Goal: Information Seeking & Learning: Learn about a topic

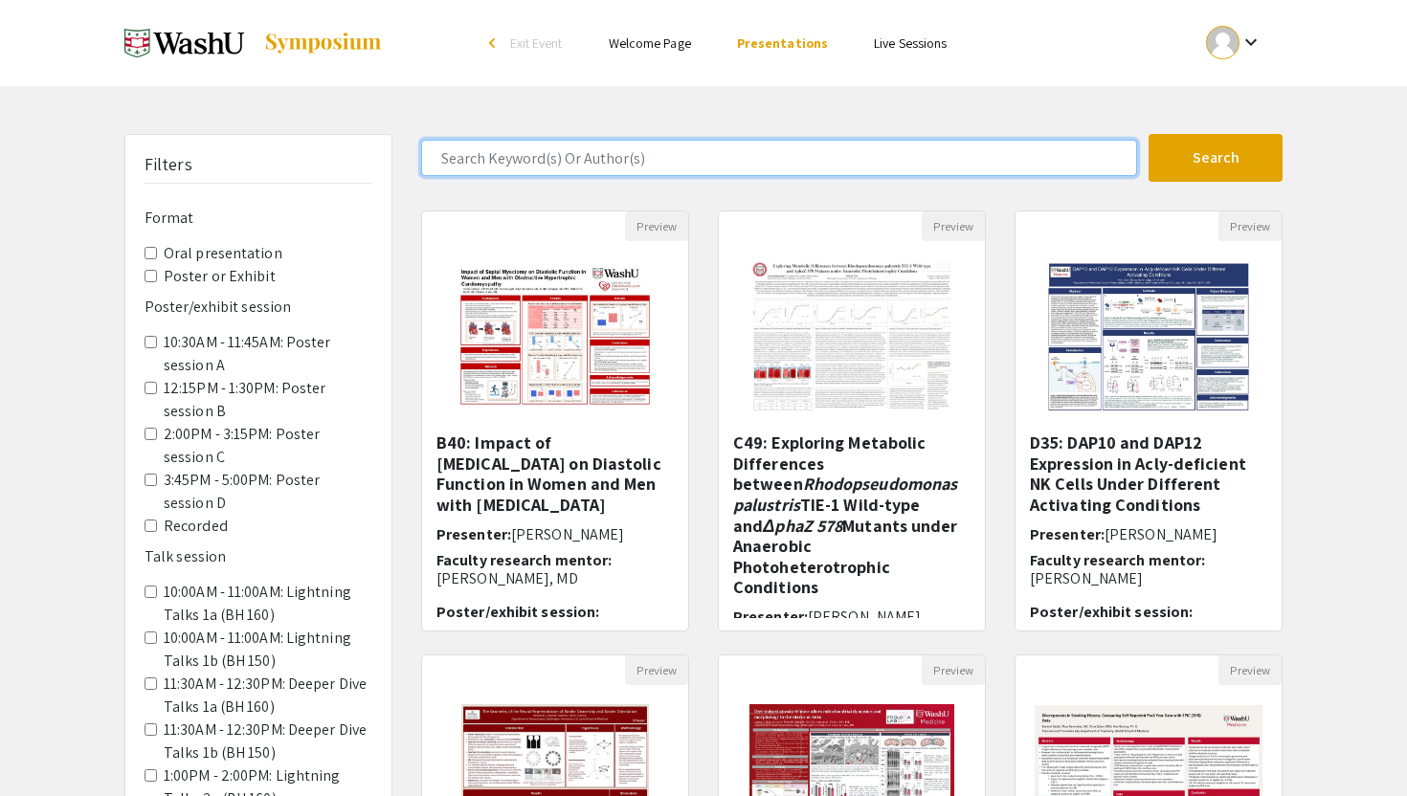
click at [1010, 165] on input "Search Keyword(s) Or Author(s)" at bounding box center [779, 158] width 716 height 36
type input "ansley"
click at [1148, 134] on button "Search" at bounding box center [1215, 158] width 134 height 48
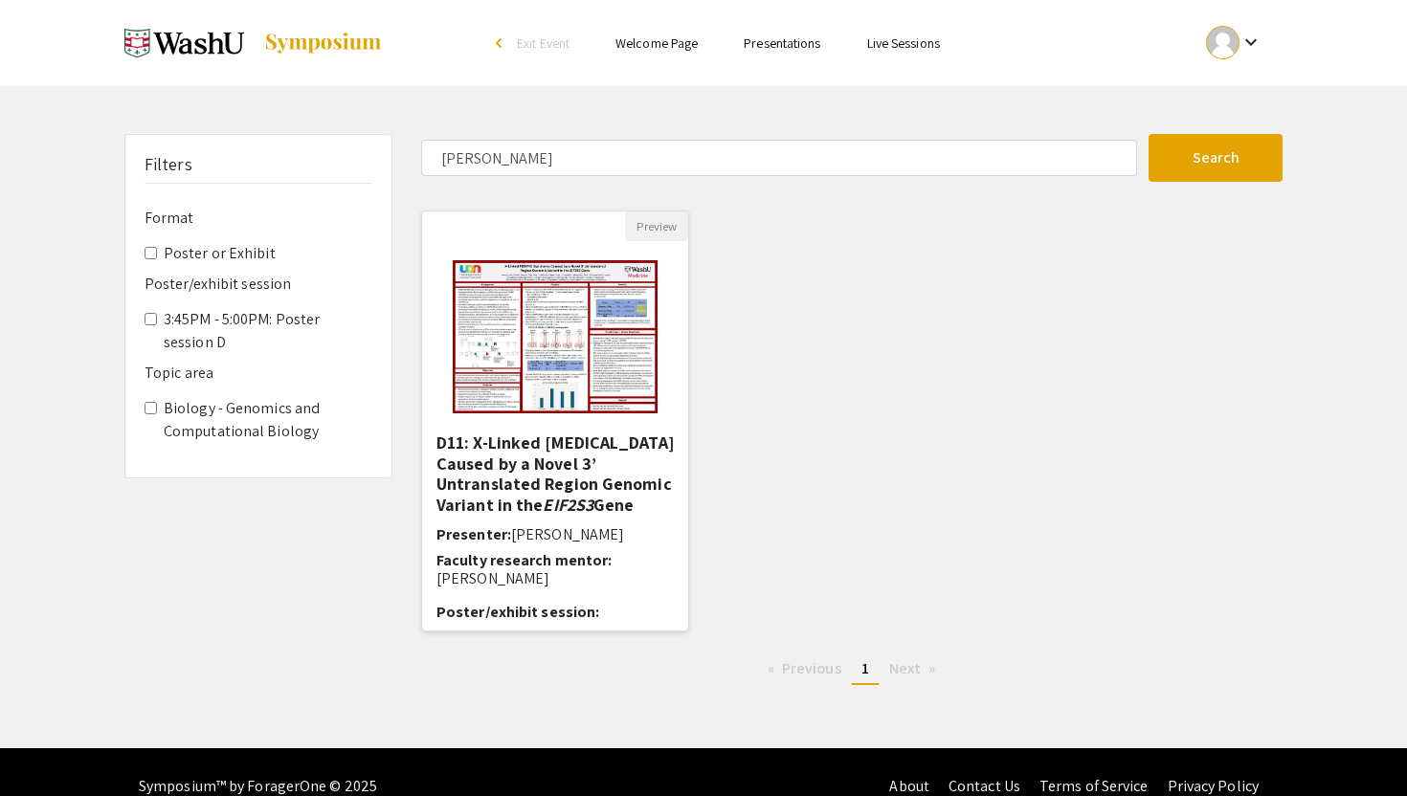
click at [623, 270] on img "Open Presentation <p>D11: X-Linked MEHMO Syndrome Caused by a Novel 3’ Untransl…" at bounding box center [555, 336] width 242 height 191
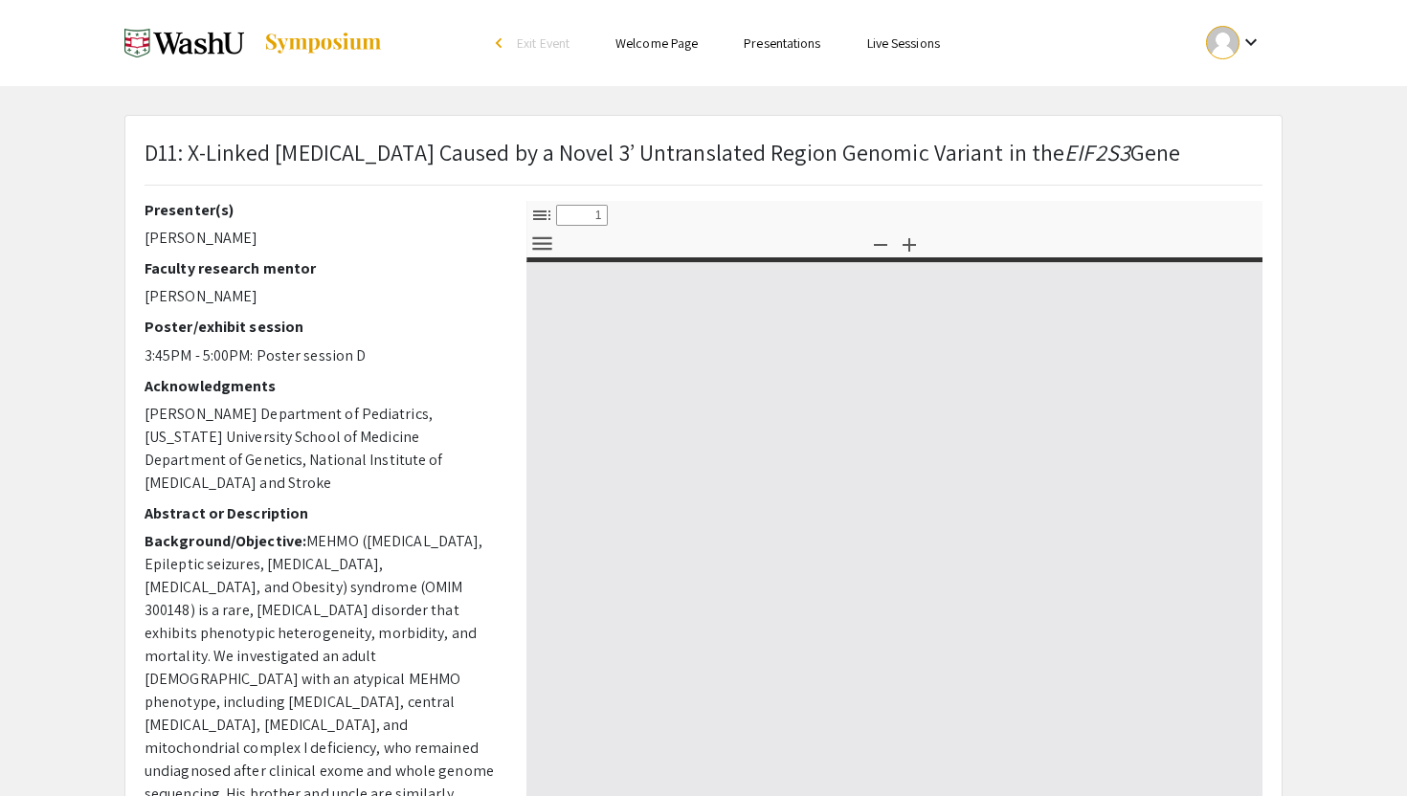
select select "custom"
type input "0"
select select "custom"
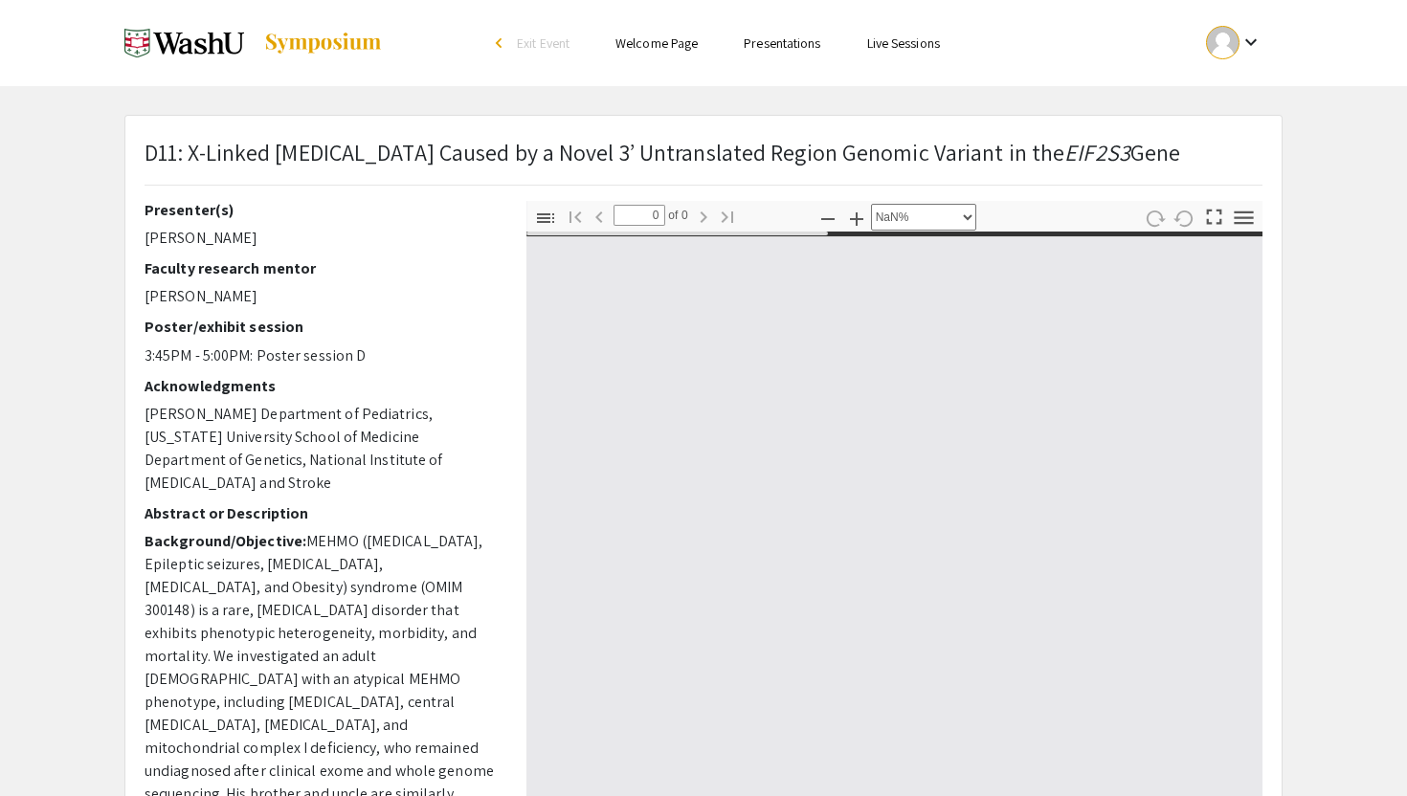
type input "1"
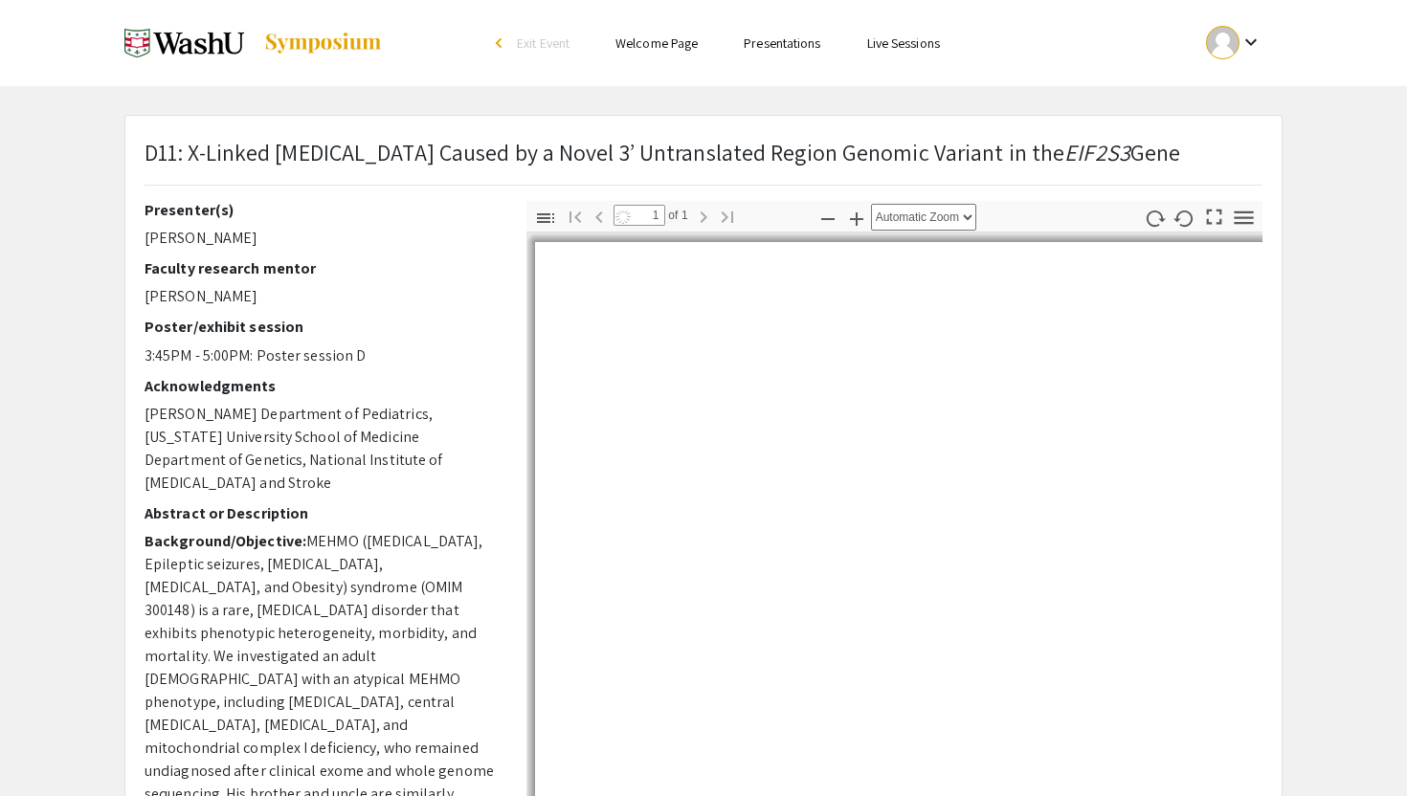
select select "page-fit"
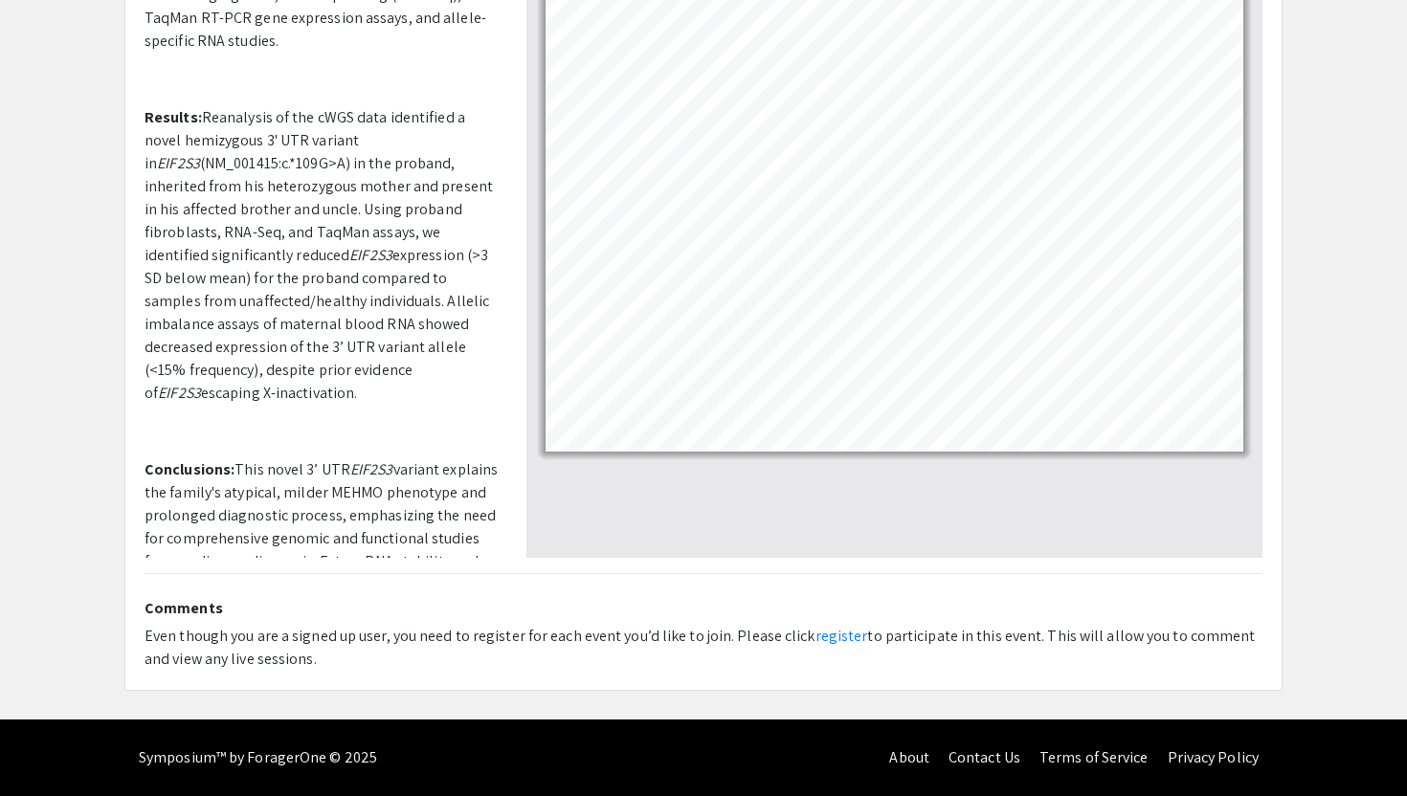
scroll to position [695, 0]
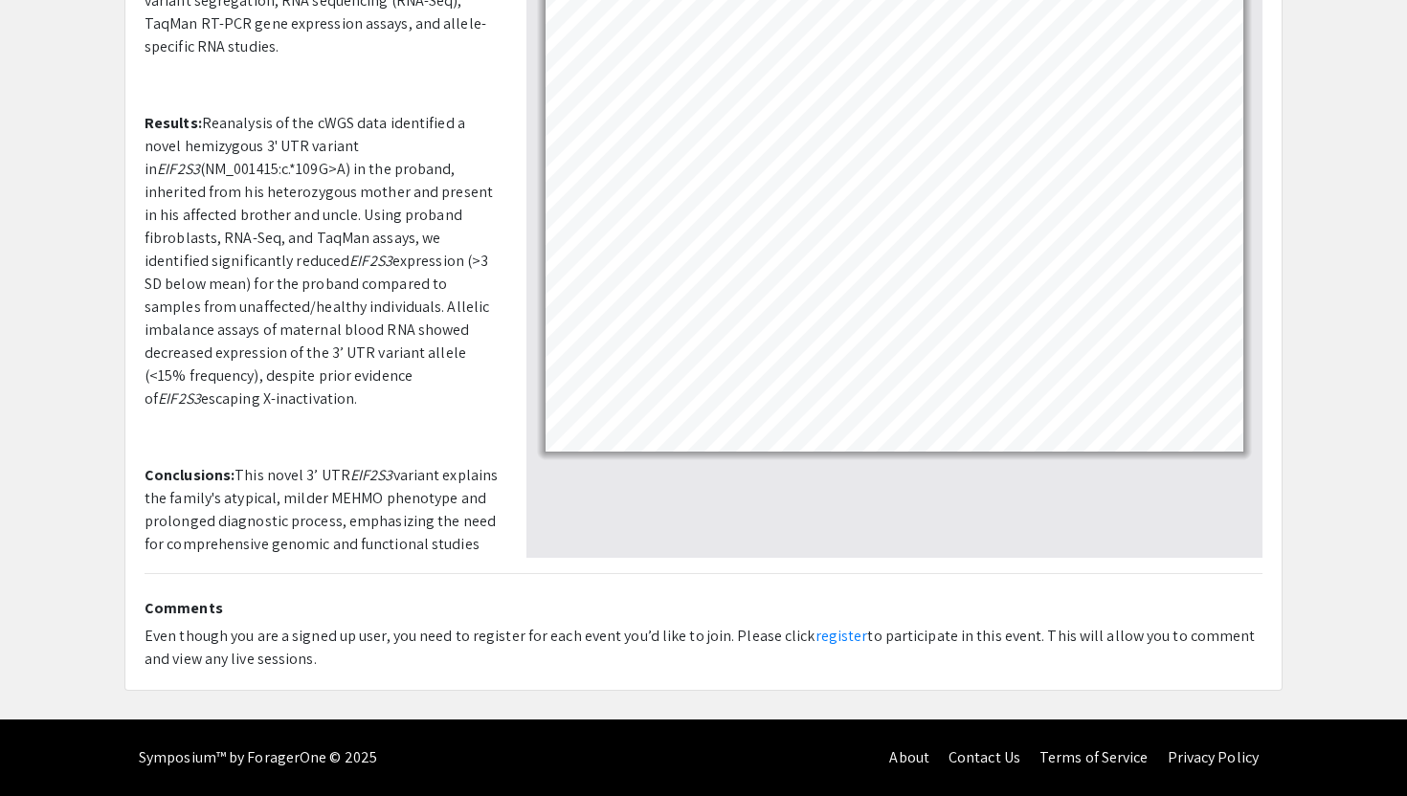
click at [418, 277] on p "Results: Reanalysis of the cWGS data identified a novel hemizygous 3' UTR varia…" at bounding box center [321, 261] width 353 height 299
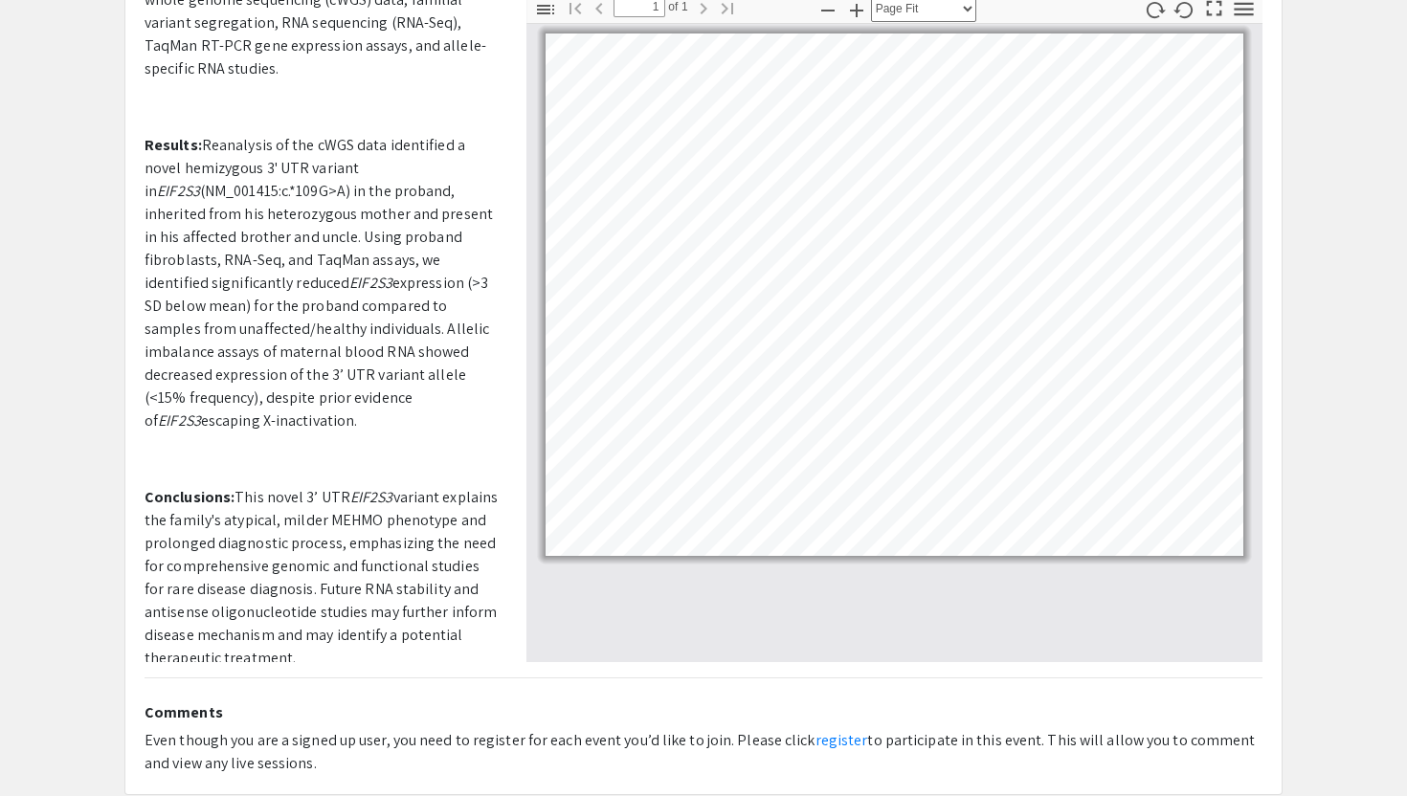
scroll to position [214, 0]
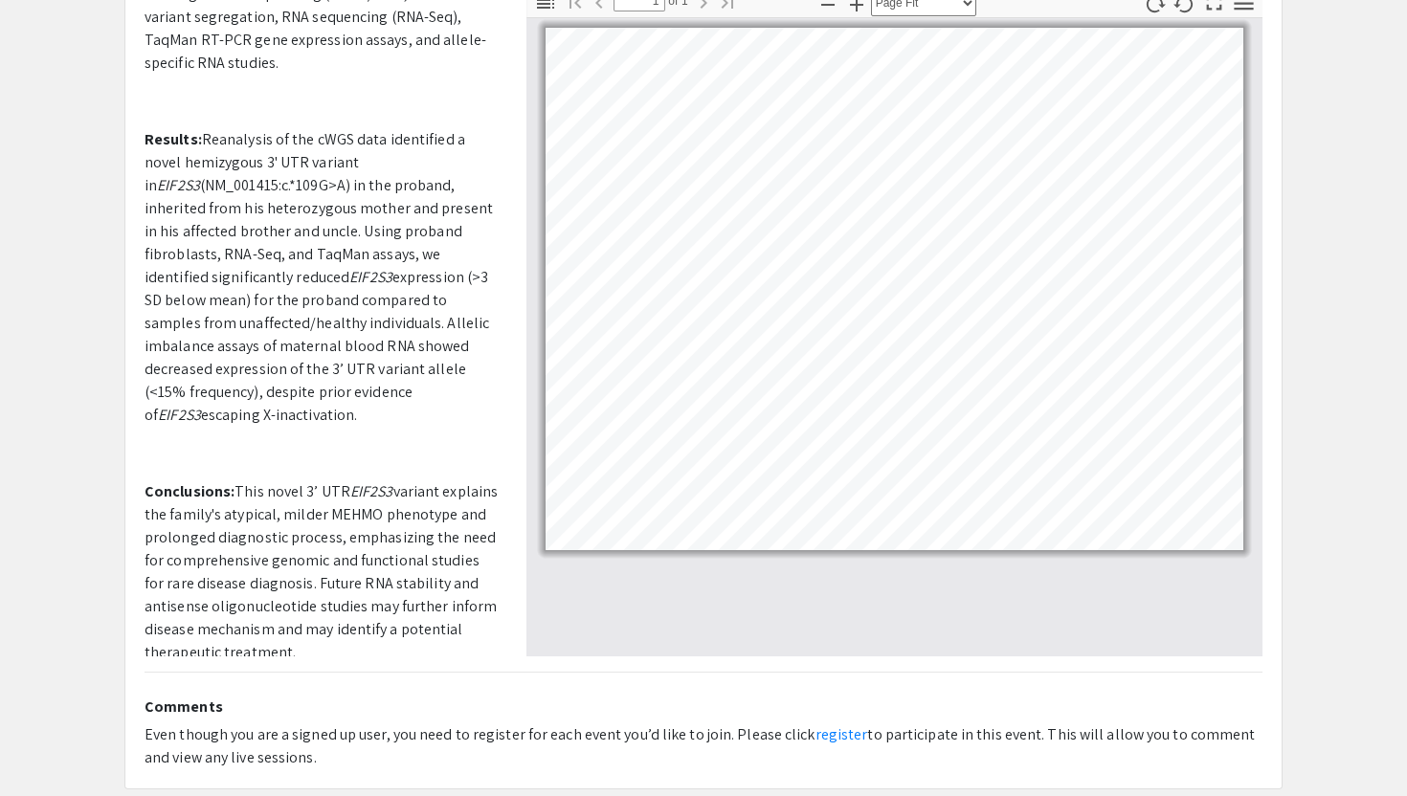
click at [43, 365] on app-presentation "D11: X-Linked MEHMO Syndrome Caused by a Novel 3’ Untranslated Region Genomic V…" at bounding box center [703, 344] width 1407 height 889
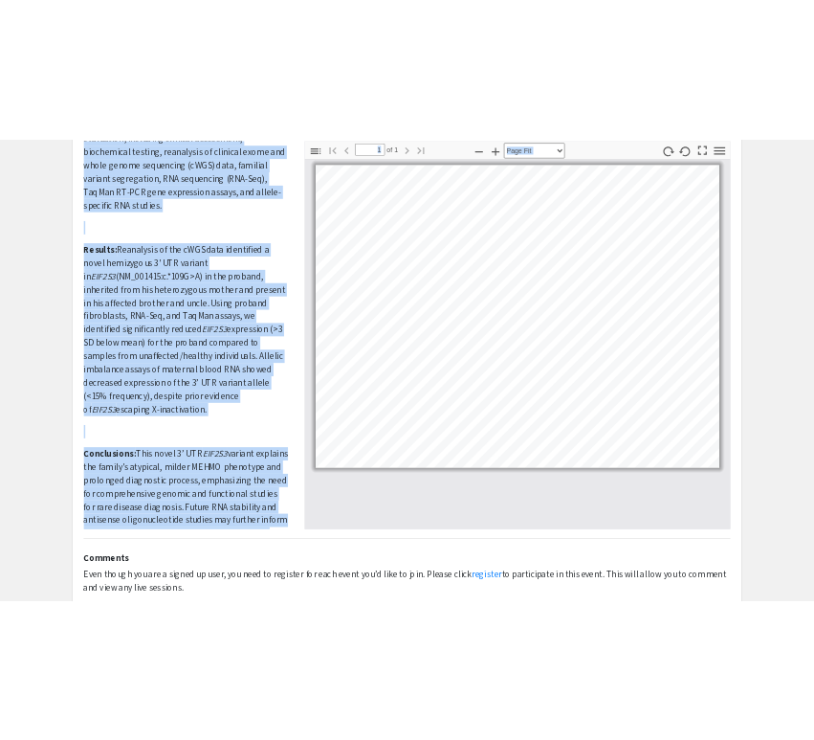
scroll to position [777, 0]
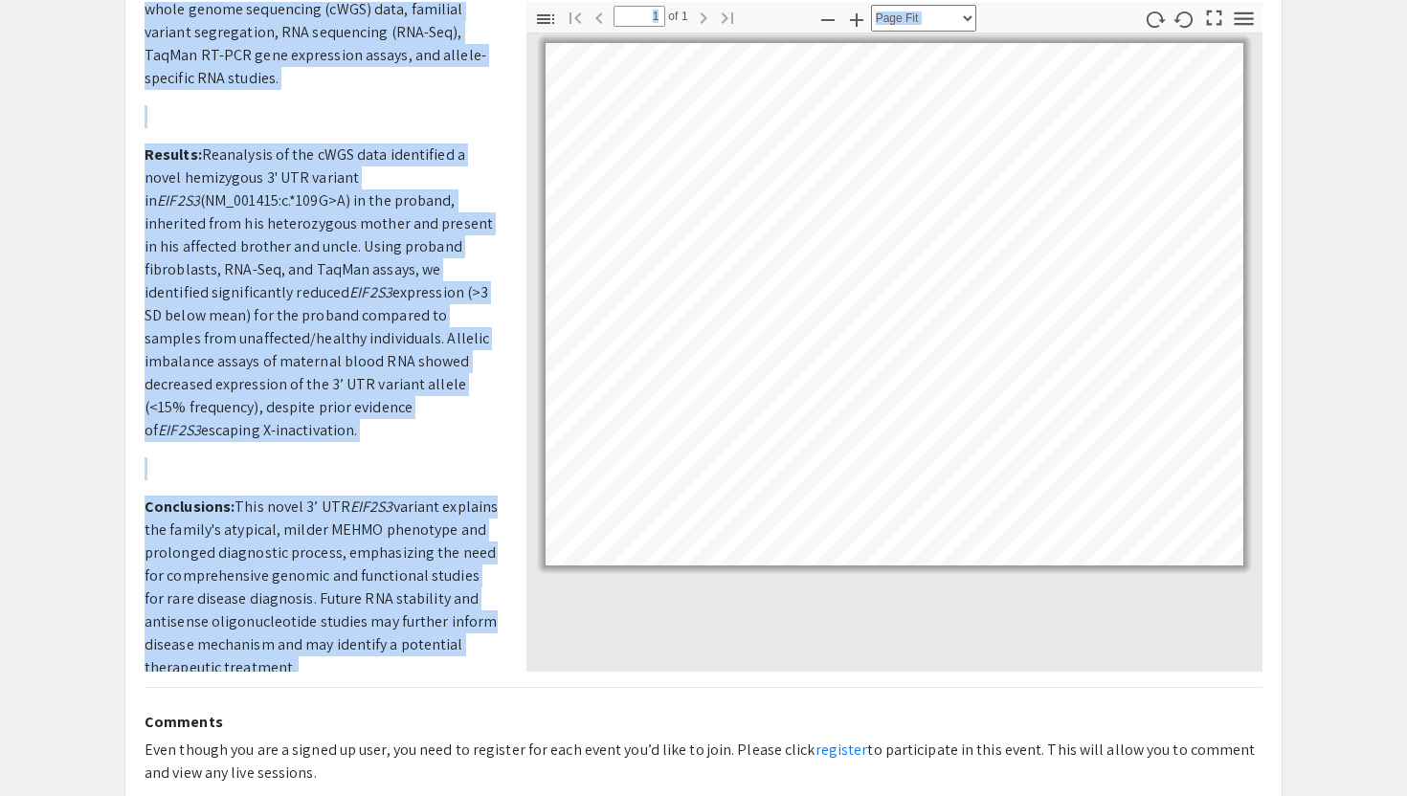
drag, startPoint x: 143, startPoint y: 343, endPoint x: 469, endPoint y: 647, distance: 446.2
click at [469, 647] on div "Presenter(s) Ansley Lee Faculty research mentor Jennifer Wambach Poster/exhibit…" at bounding box center [321, 337] width 382 height 670
copy p "Background/Objective: MEHMO (Mental retardation, Epileptic seizures, Hypogonadi…"
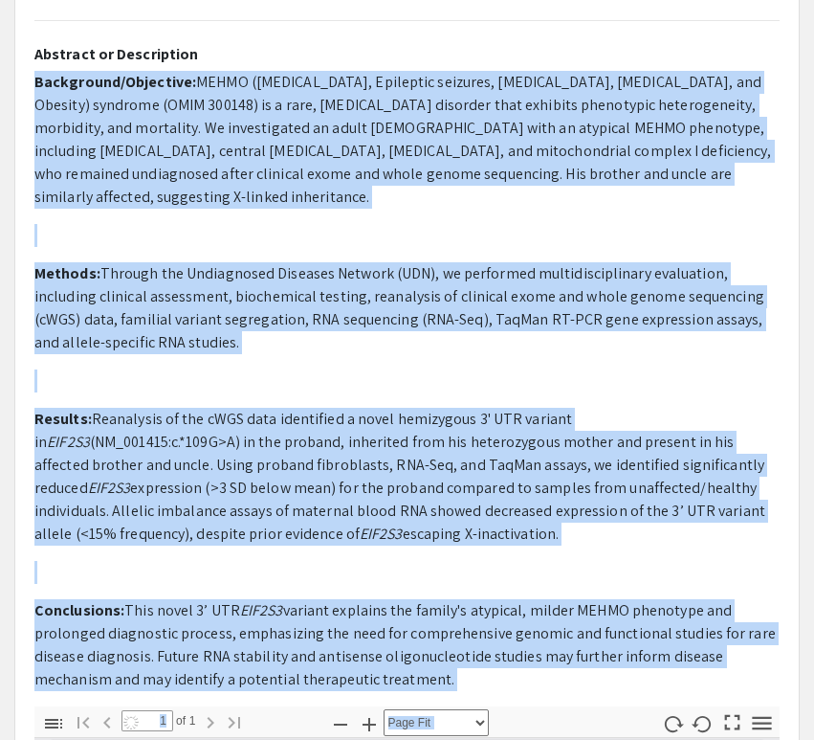
scroll to position [249, 0]
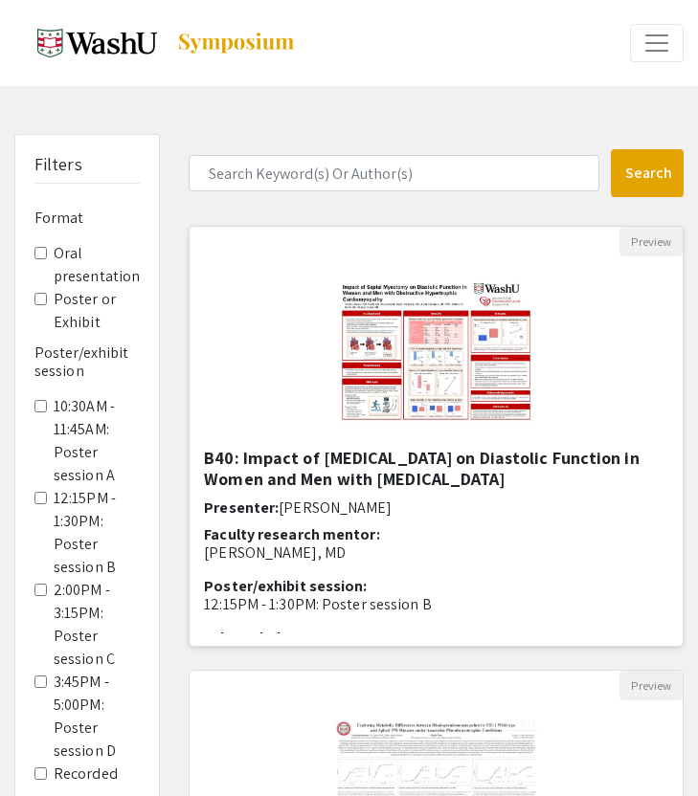
scroll to position [43, 0]
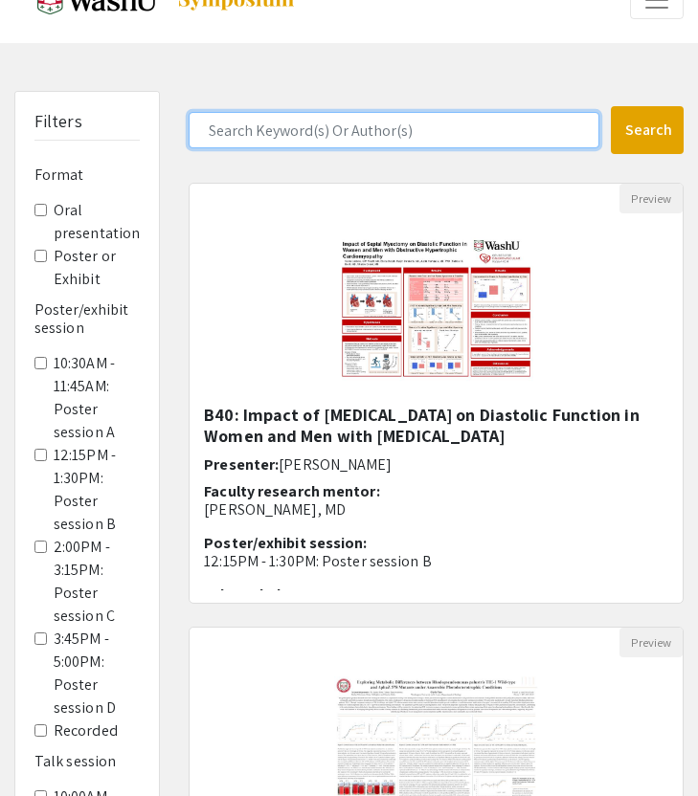
click at [486, 117] on input "Search Keyword(s) Or Author(s)" at bounding box center [394, 130] width 411 height 36
type input "ansley"
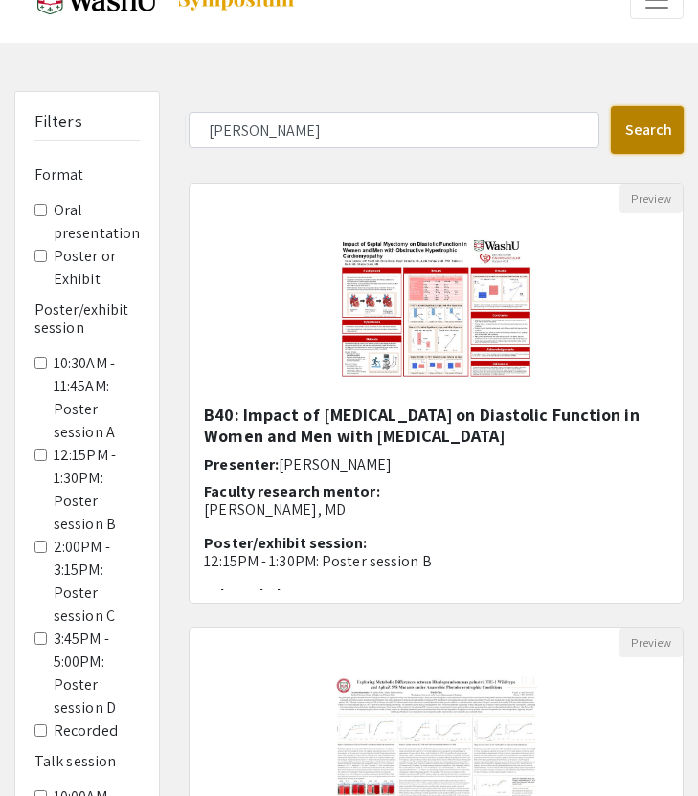
click at [649, 128] on button "Search" at bounding box center [647, 130] width 73 height 48
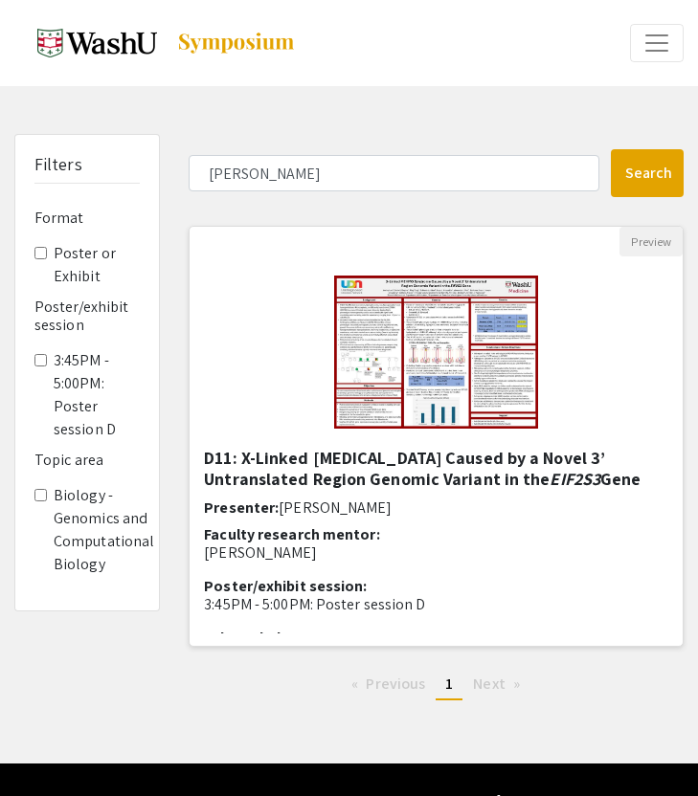
click at [514, 342] on img "Open Presentation <p>D11: X-Linked MEHMO Syndrome Caused by a Novel 3’ Untransl…" at bounding box center [436, 351] width 242 height 191
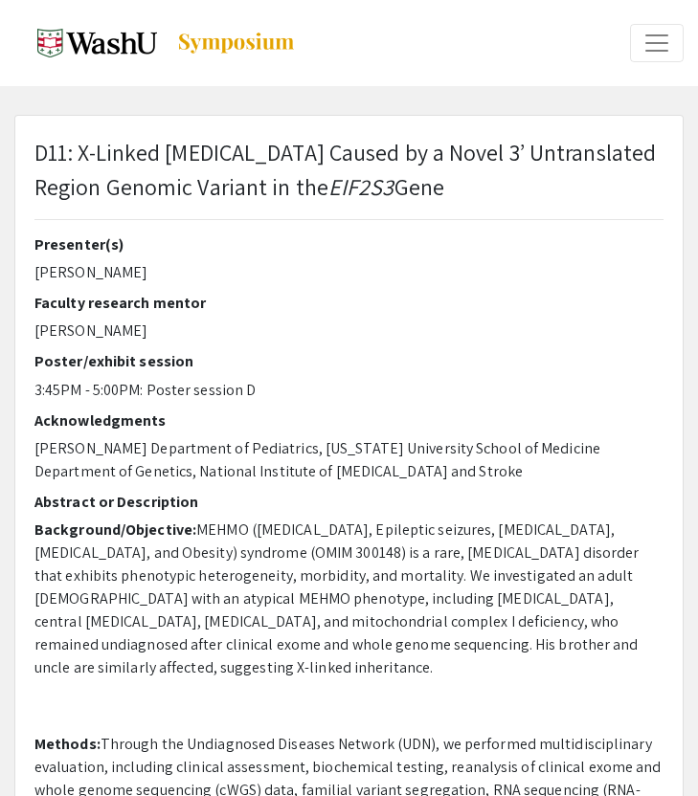
select select "custom"
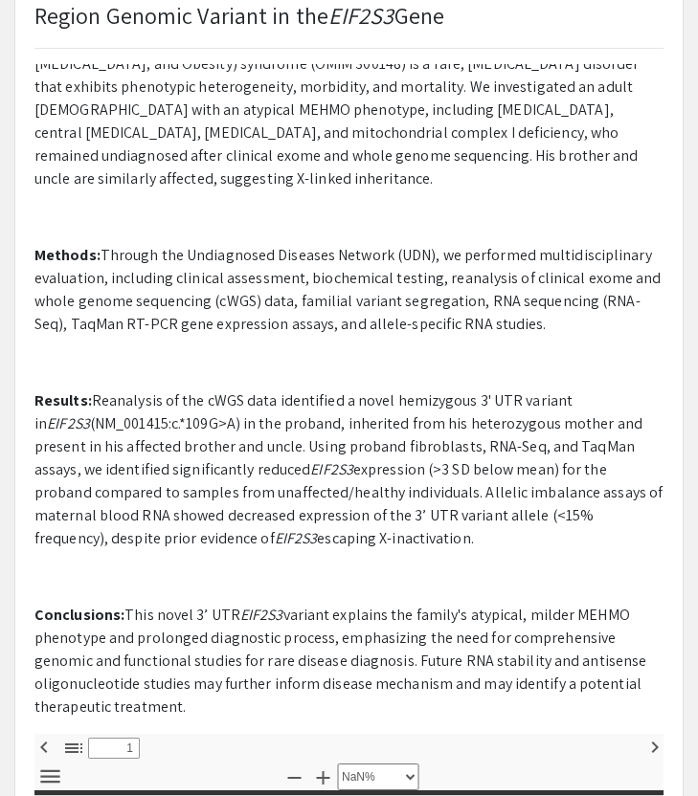
type input "0"
select select "custom"
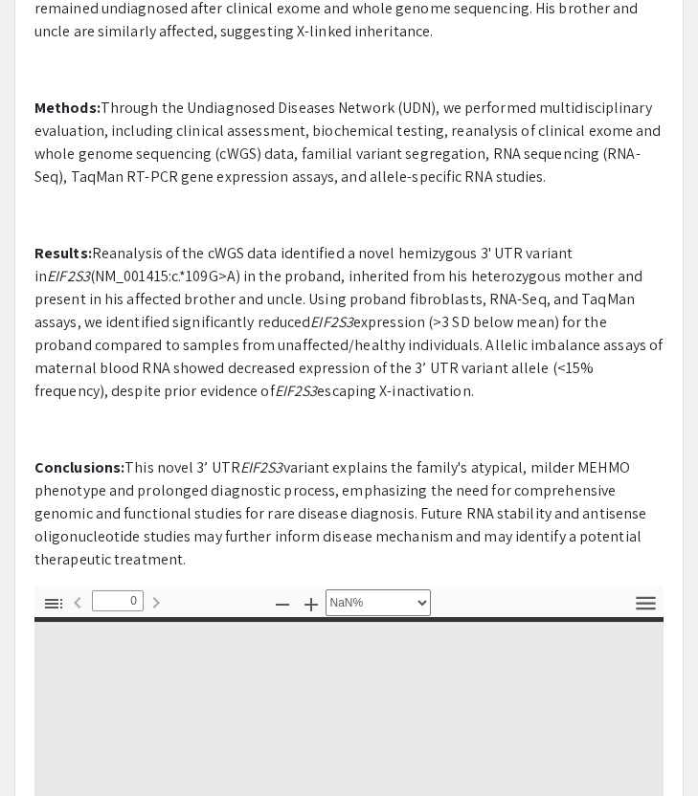
scroll to position [321, 0]
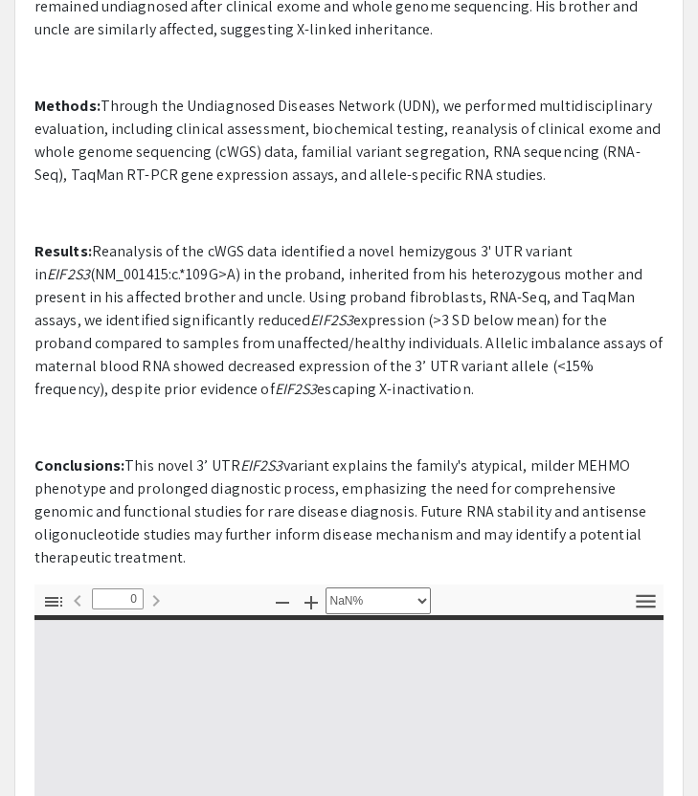
type input "1"
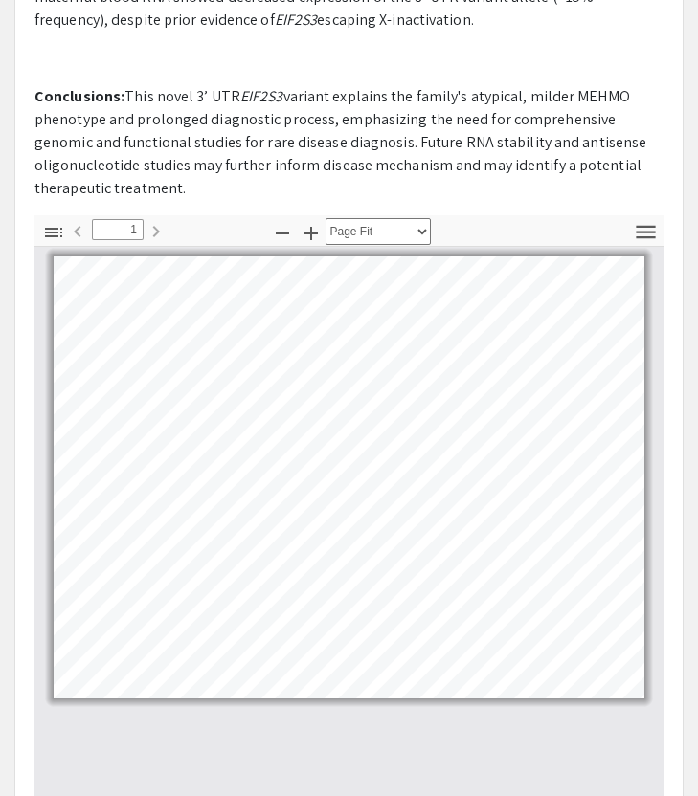
scroll to position [694, 0]
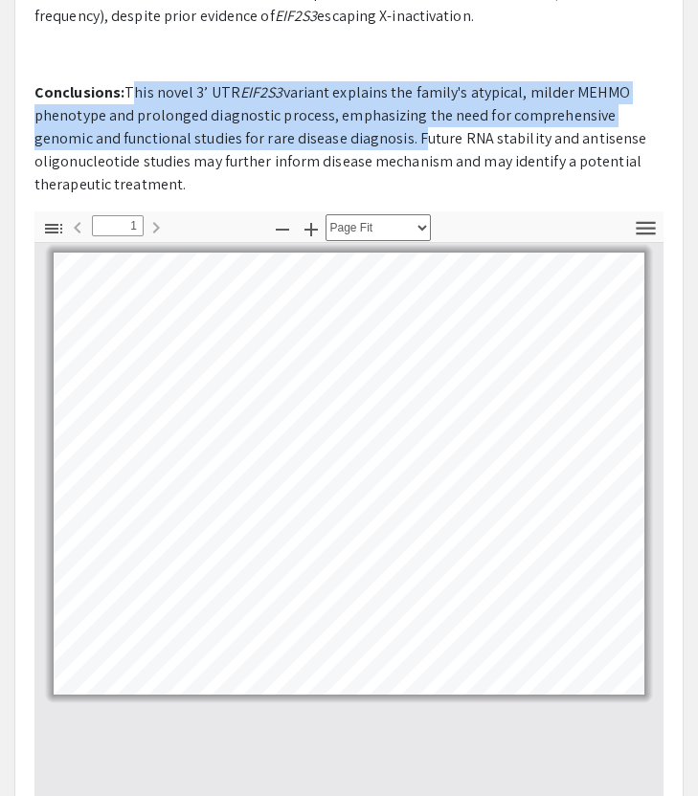
drag, startPoint x: 123, startPoint y: 92, endPoint x: 350, endPoint y: 145, distance: 232.8
click at [350, 145] on p "Conclusions: This novel 3’ UTR EIF2S3 variant explains the family's atypical, m…" at bounding box center [348, 138] width 629 height 115
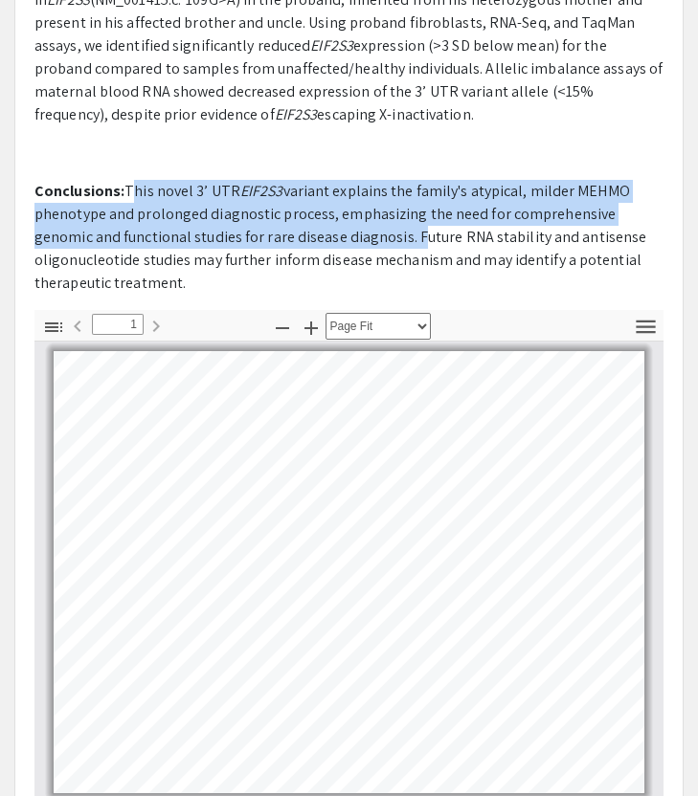
scroll to position [590, 0]
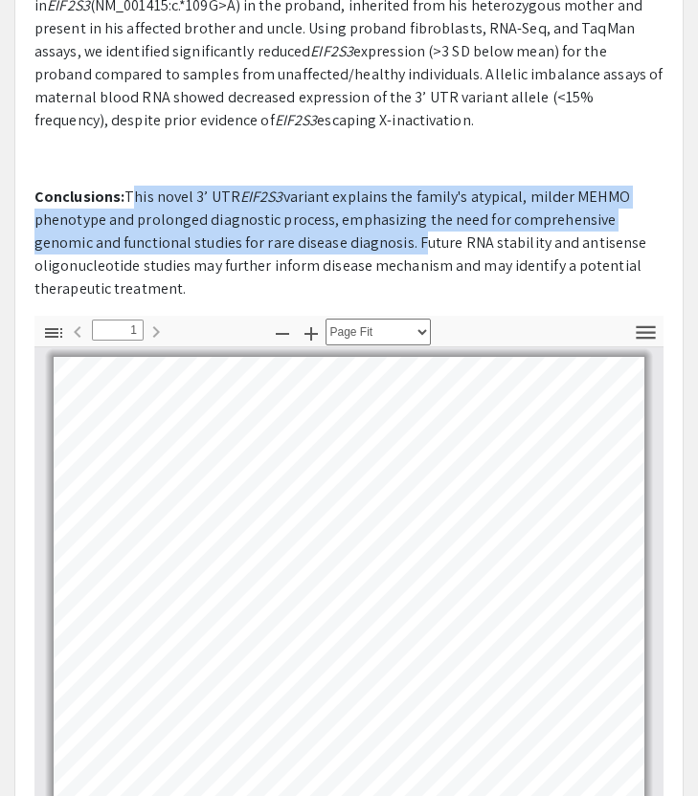
copy p "This novel 3’ UTR EIF2S3 variant explains the family's atypical, milder MEHMO p…"
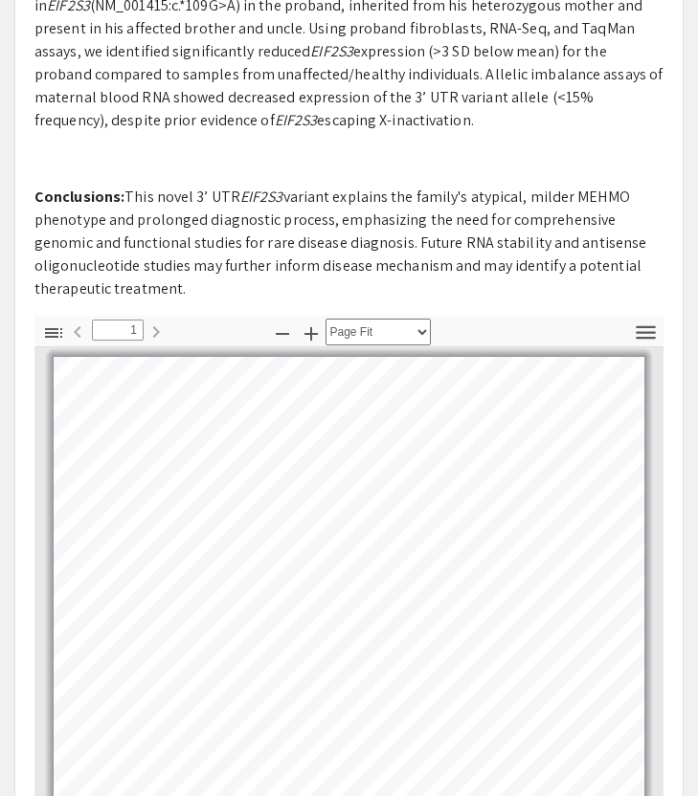
click at [421, 241] on p "Conclusions: This novel 3’ UTR EIF2S3 variant explains the family's atypical, m…" at bounding box center [348, 243] width 629 height 115
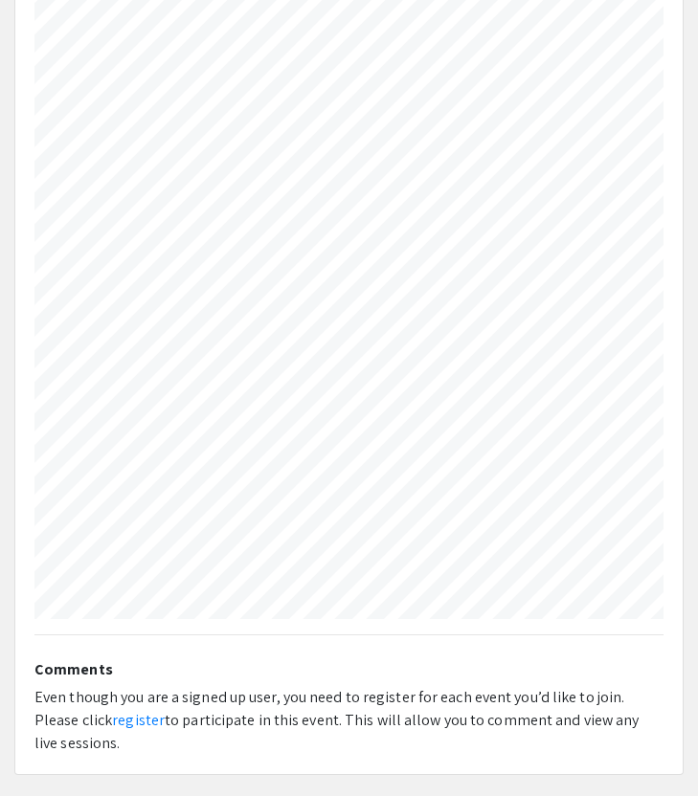
scroll to position [4, 270]
select select "custom"
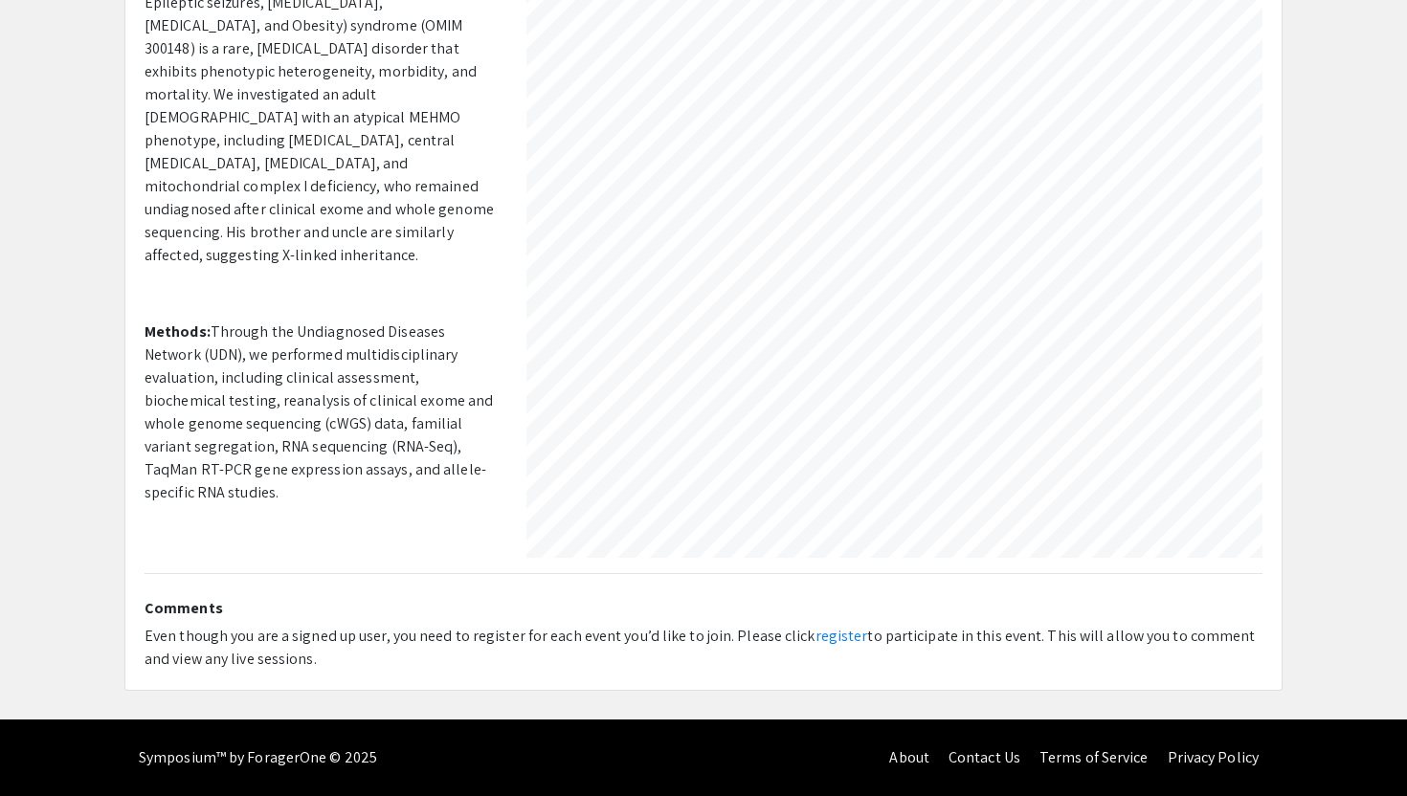
scroll to position [364, 0]
